Goal: Task Accomplishment & Management: Use online tool/utility

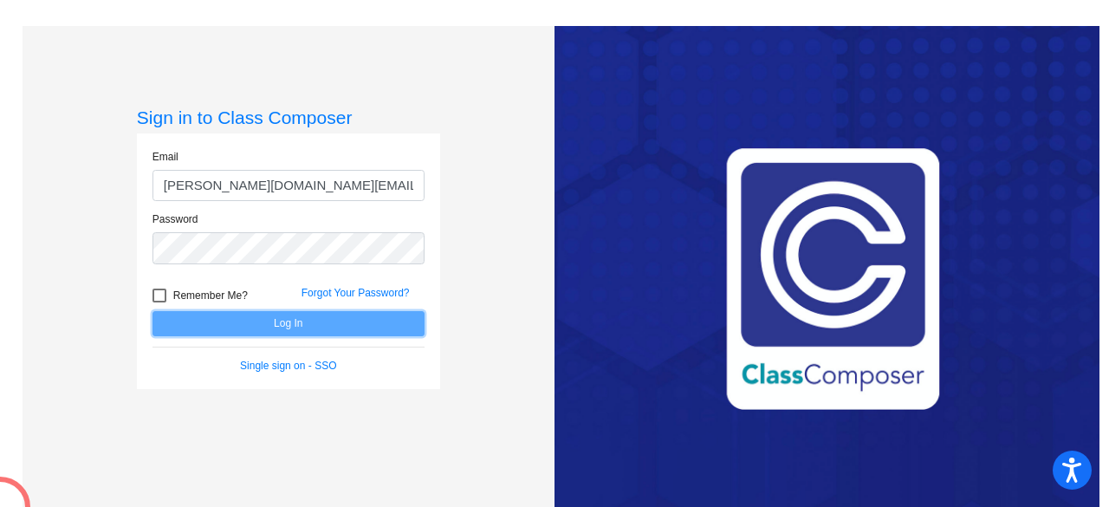
click at [394, 333] on button "Log In" at bounding box center [288, 323] width 272 height 25
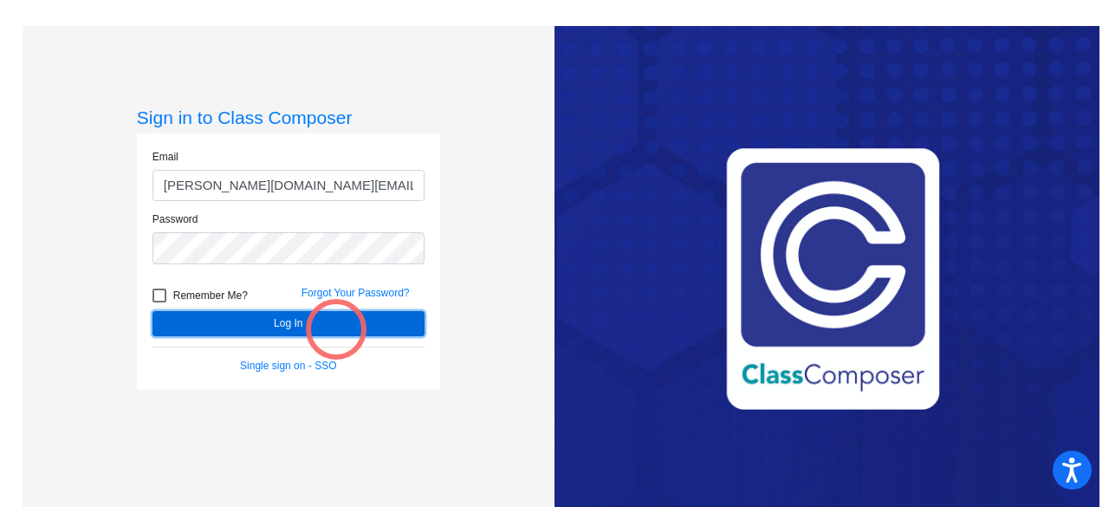
click at [336, 329] on button "Log In" at bounding box center [288, 323] width 272 height 25
click at [343, 319] on button "Log In" at bounding box center [288, 323] width 272 height 25
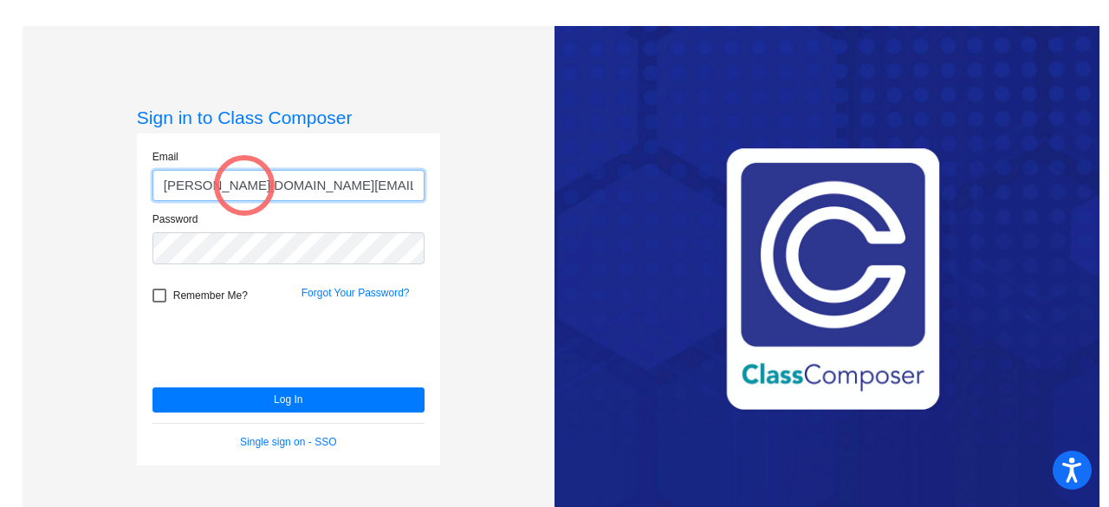
drag, startPoint x: 208, startPoint y: 191, endPoint x: 244, endPoint y: 185, distance: 36.8
click at [244, 185] on input "ashley.schmidt@lcps.org" at bounding box center [288, 186] width 272 height 32
type input "ashley.vongphakdy@lcps.org"
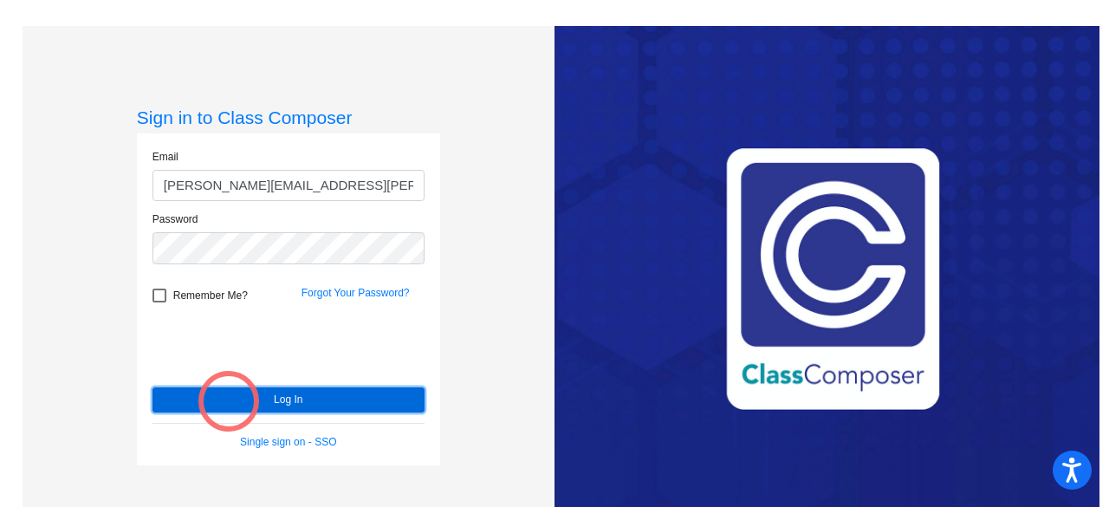
click at [229, 401] on button "Log In" at bounding box center [288, 399] width 272 height 25
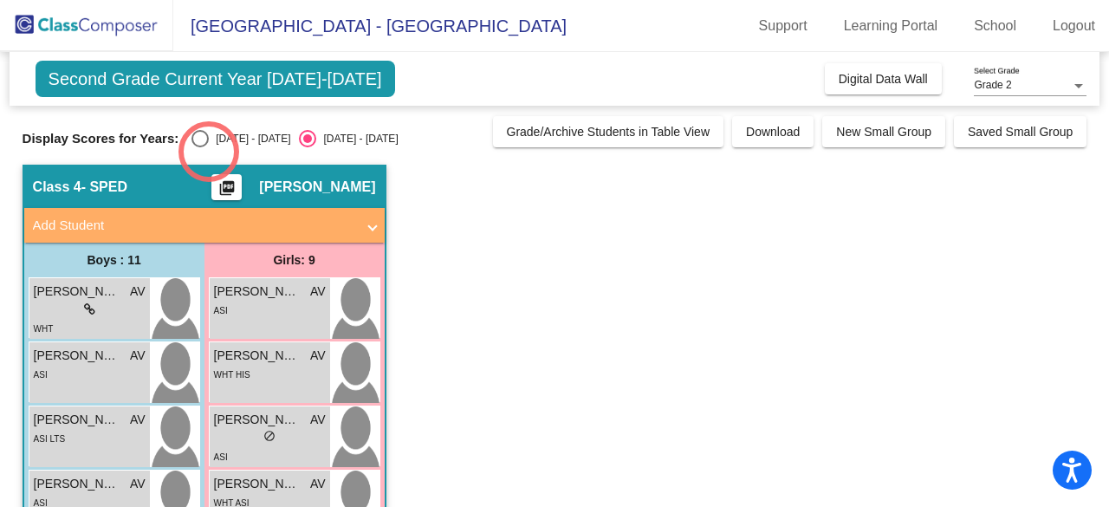
click at [207, 143] on div "Select an option" at bounding box center [199, 138] width 17 height 17
click at [200, 147] on input "2024 - 2025" at bounding box center [199, 147] width 1 height 1
radio input "true"
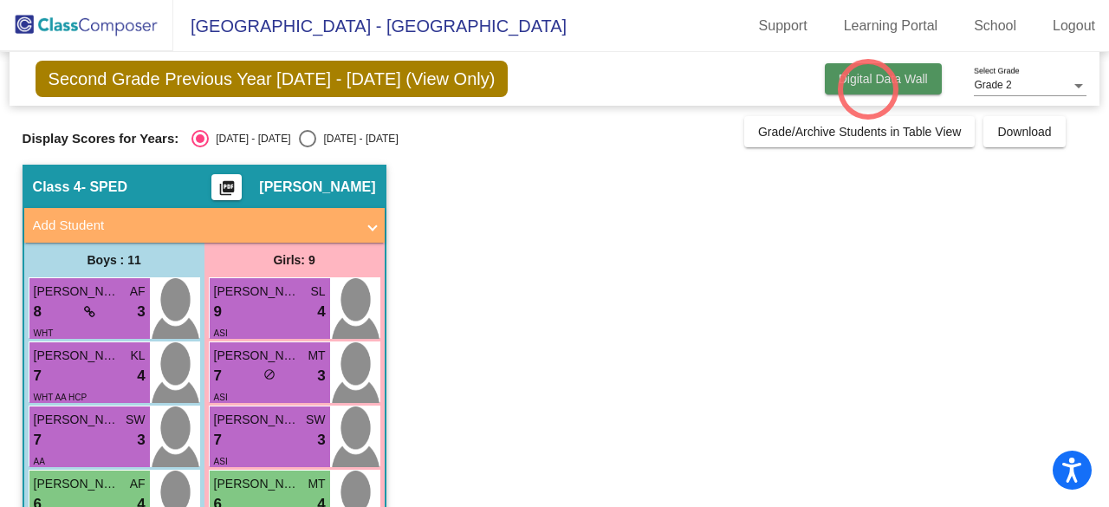
click at [868, 89] on button "Digital Data Wall" at bounding box center [883, 78] width 117 height 31
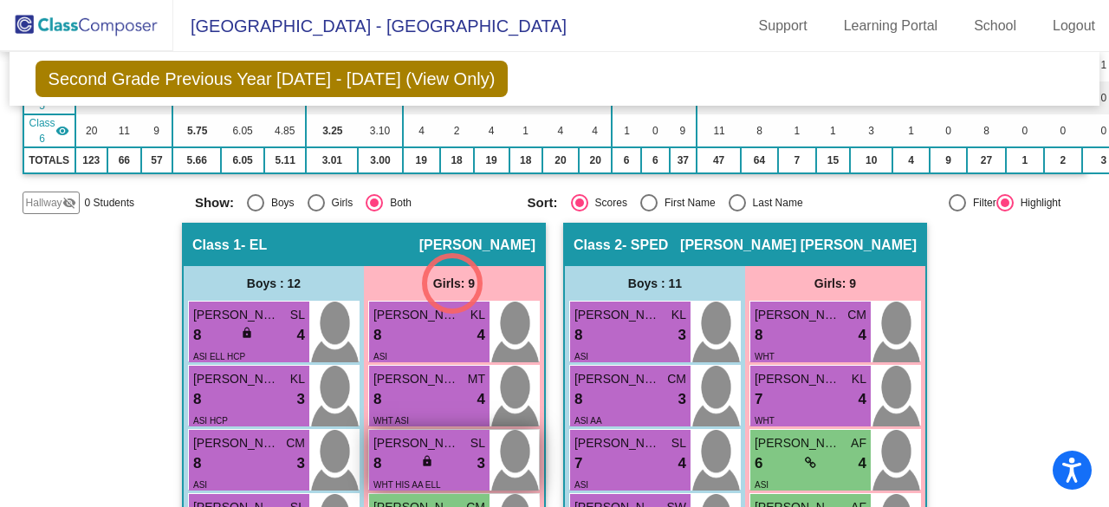
scroll to position [433, 0]
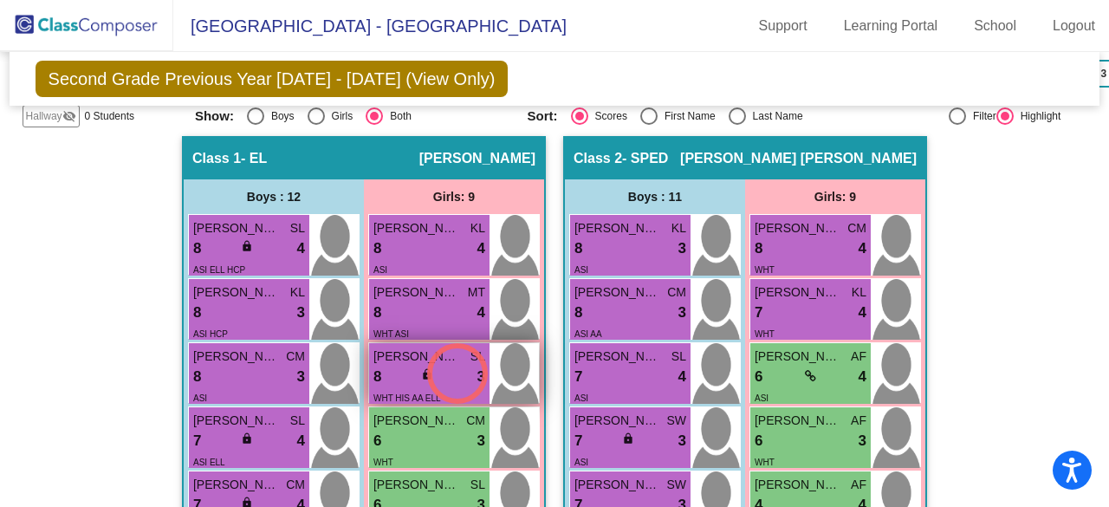
click at [457, 373] on div "8 lock do_not_disturb_alt 3" at bounding box center [429, 377] width 112 height 23
drag, startPoint x: 436, startPoint y: 394, endPoint x: 365, endPoint y: 390, distance: 71.2
click at [369, 390] on div "Amelia Pimentel-Abad SL 8 lock do_not_disturb_alt 3 WHT HIS AA ELL" at bounding box center [429, 373] width 120 height 61
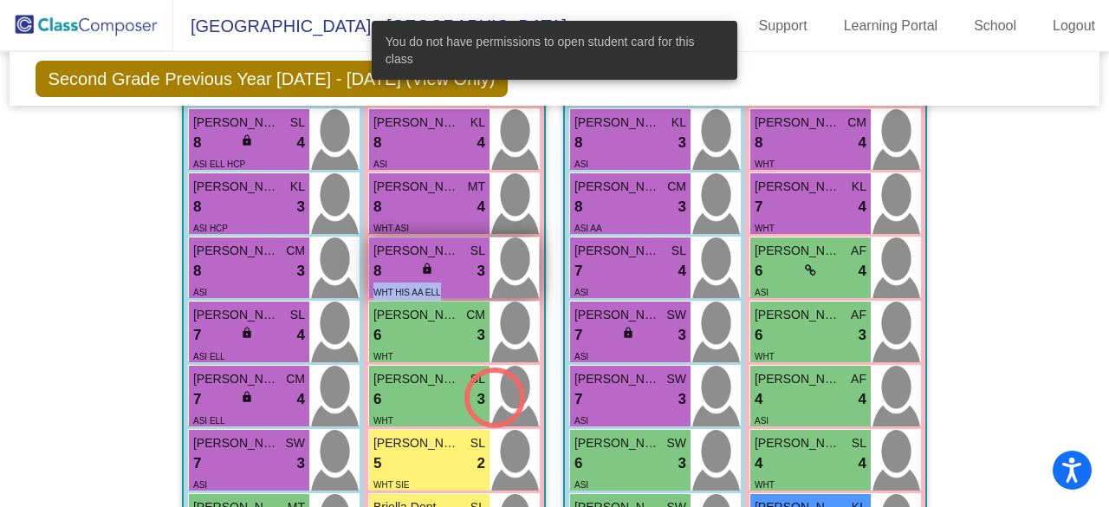
scroll to position [606, 0]
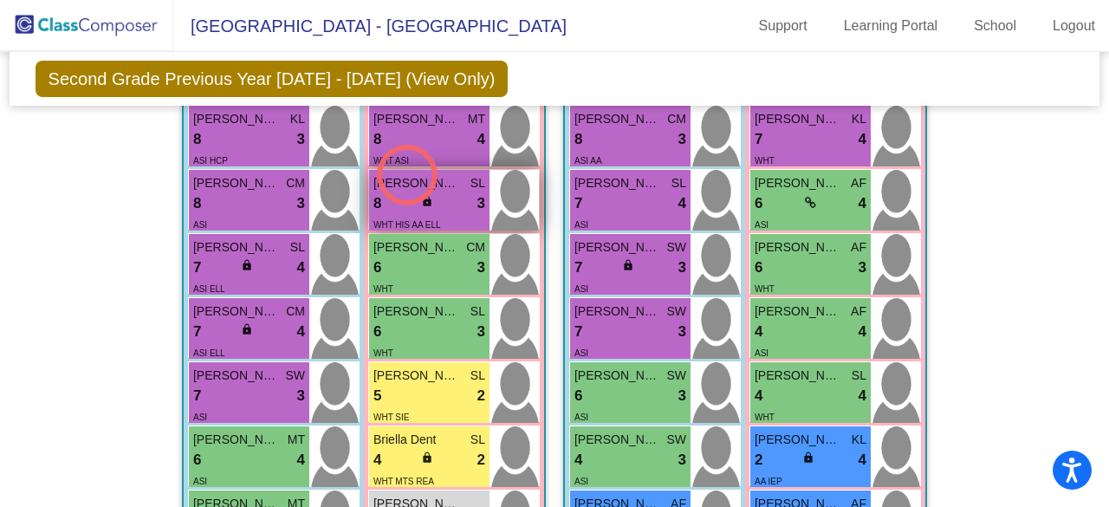
click at [409, 175] on span "Amelia Pimentel-Abad" at bounding box center [416, 183] width 87 height 18
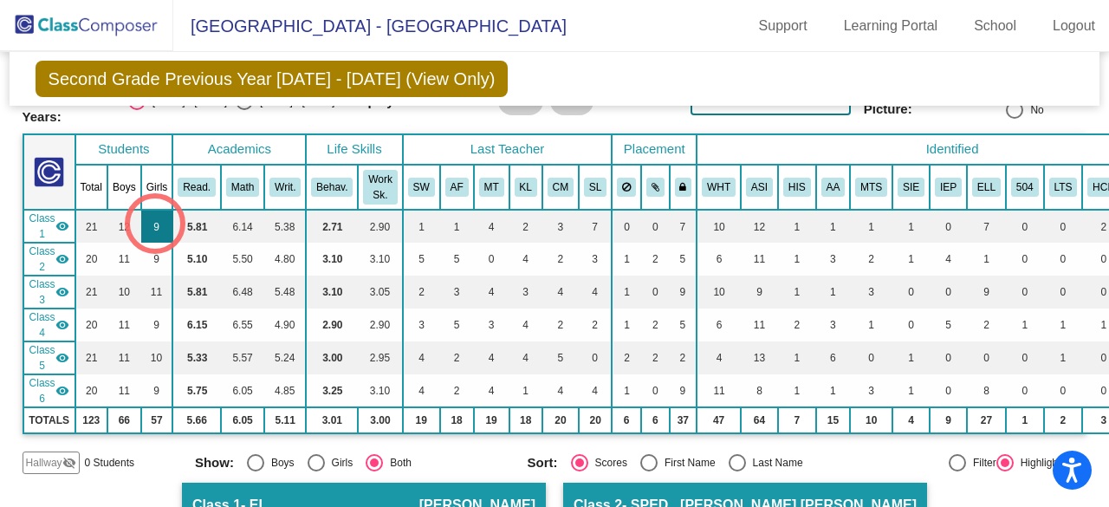
scroll to position [520, 0]
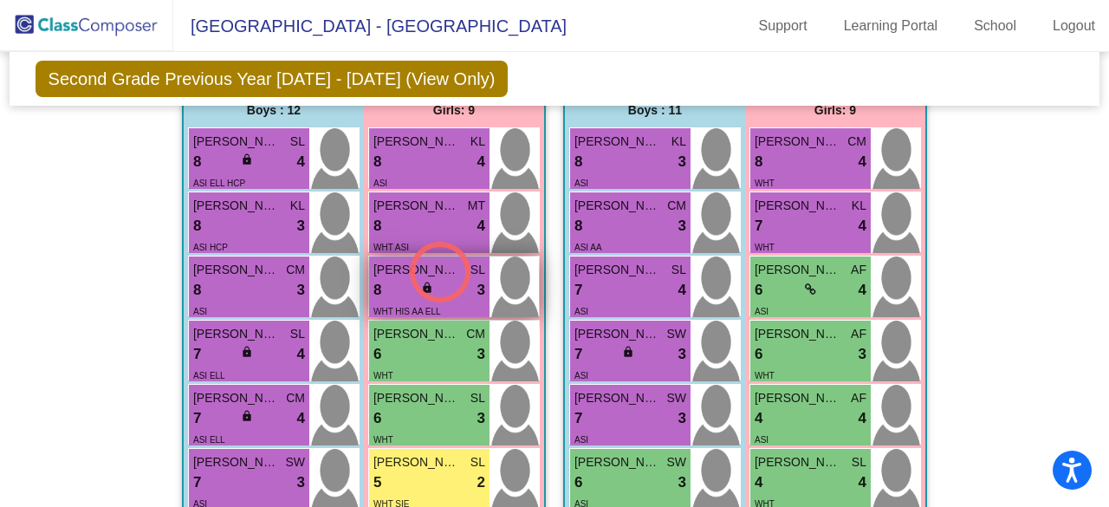
click at [450, 270] on span "Amelia Pimentel-Abad" at bounding box center [416, 270] width 87 height 18
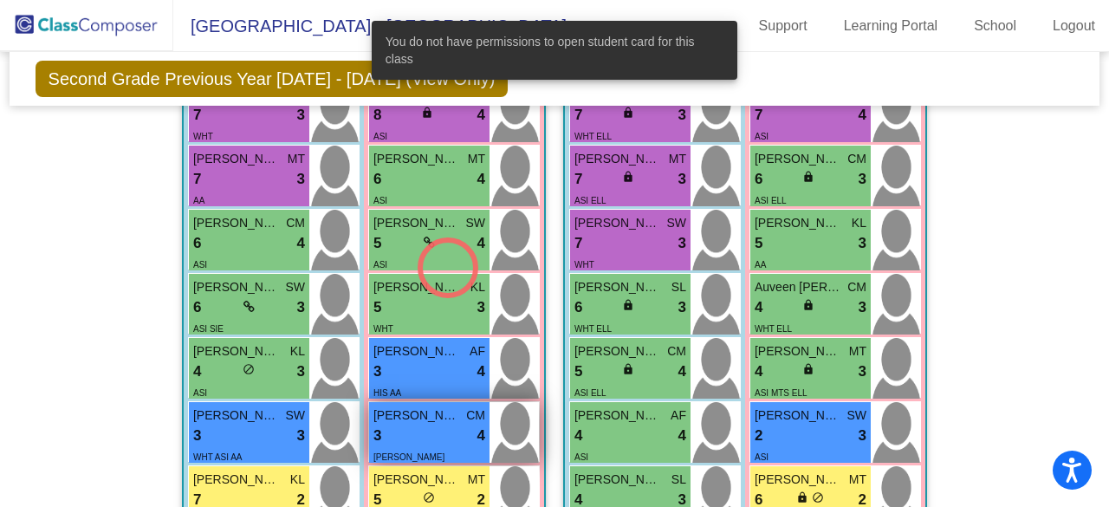
scroll to position [2599, 0]
